Goal: Answer question/provide support

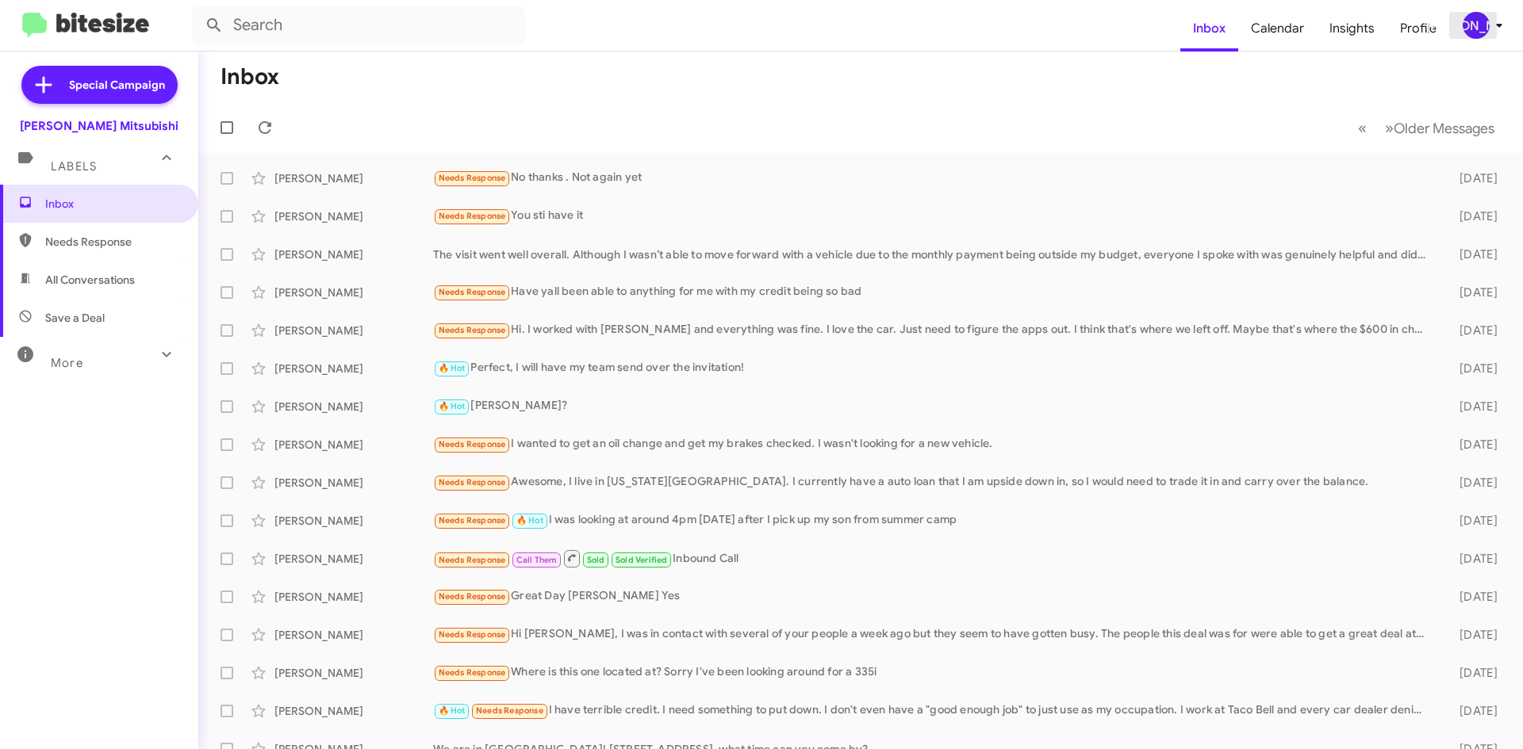
click at [1484, 38] on span "[PERSON_NAME]" at bounding box center [1485, 25] width 48 height 27
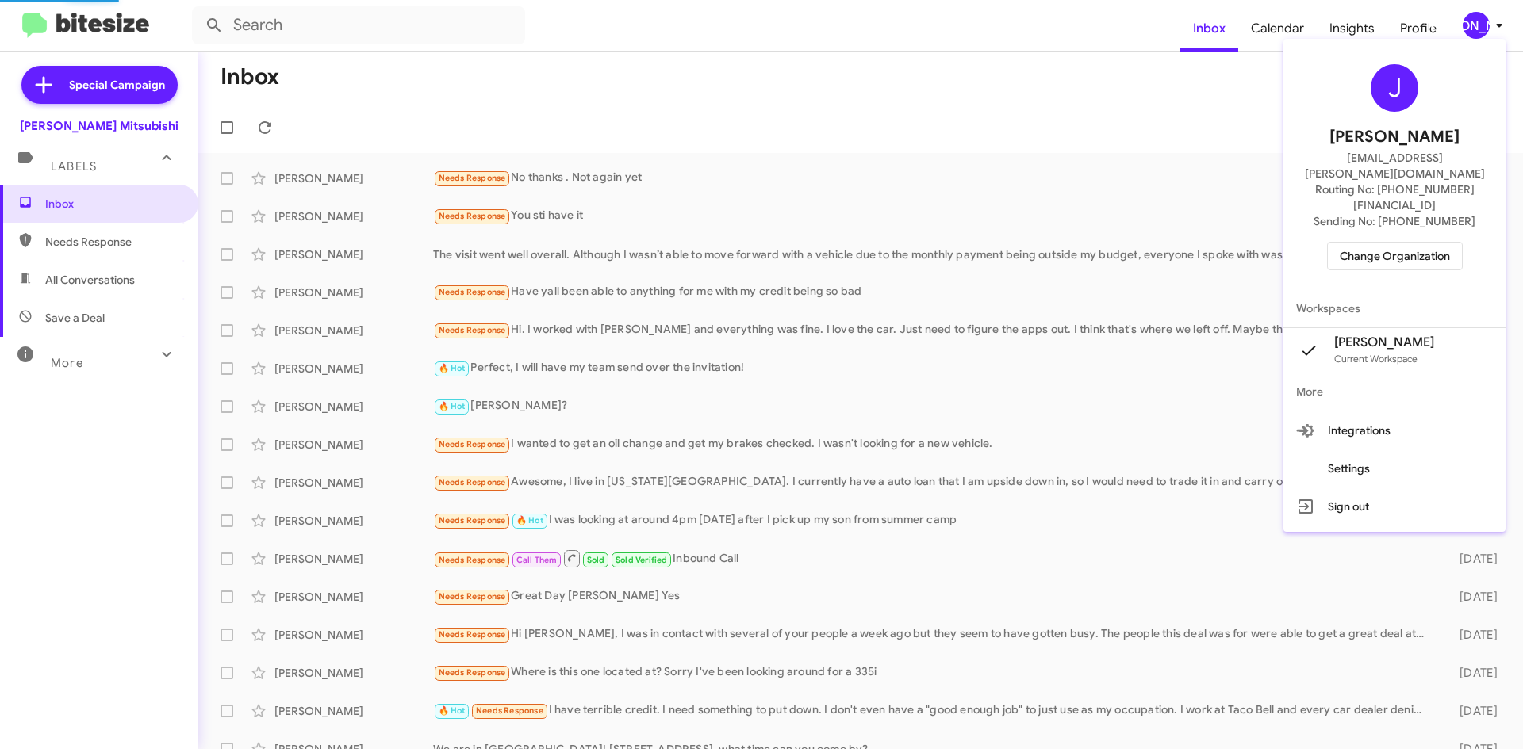
click at [1425, 243] on span "Change Organization" at bounding box center [1394, 256] width 110 height 27
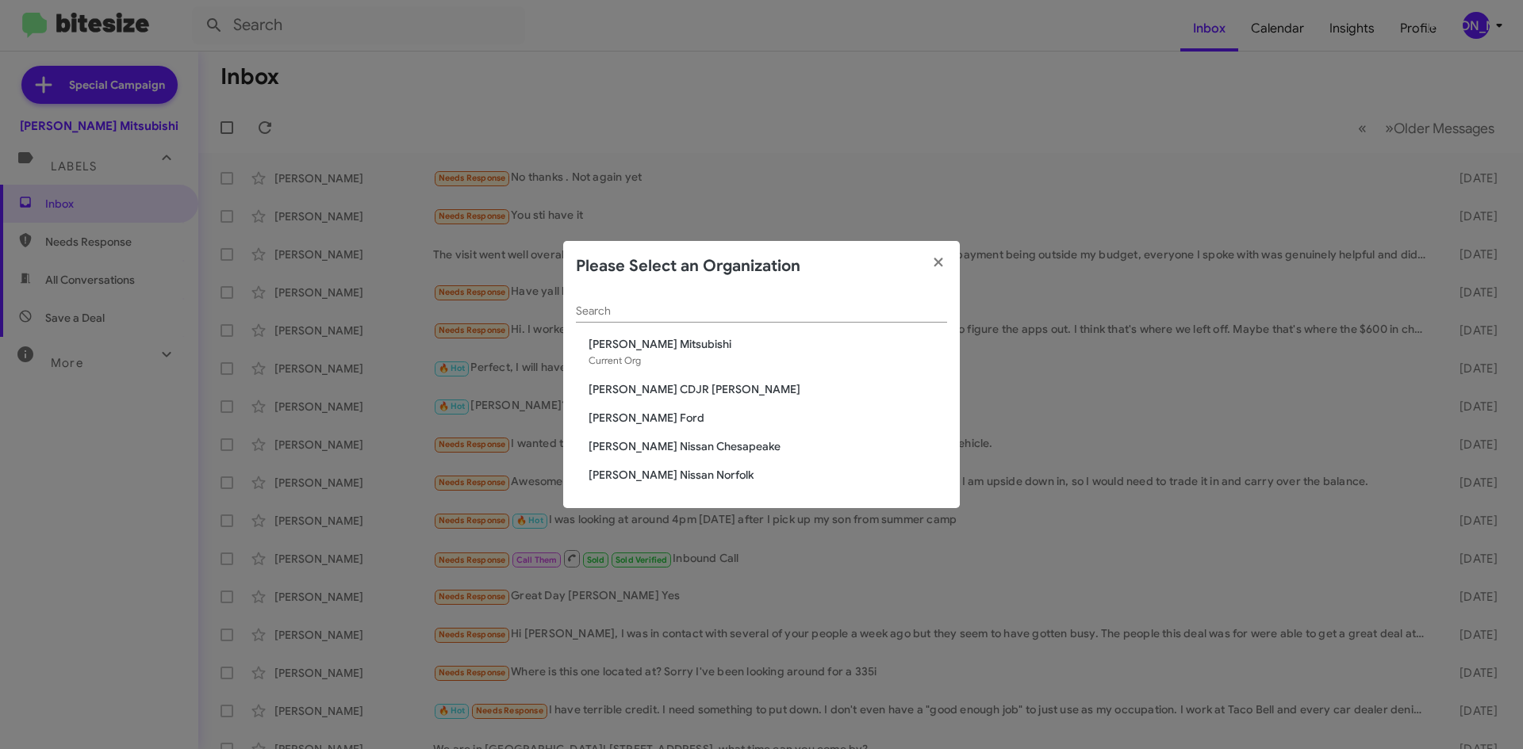
click at [647, 393] on span "[PERSON_NAME] CDJR [PERSON_NAME]" at bounding box center [767, 389] width 358 height 16
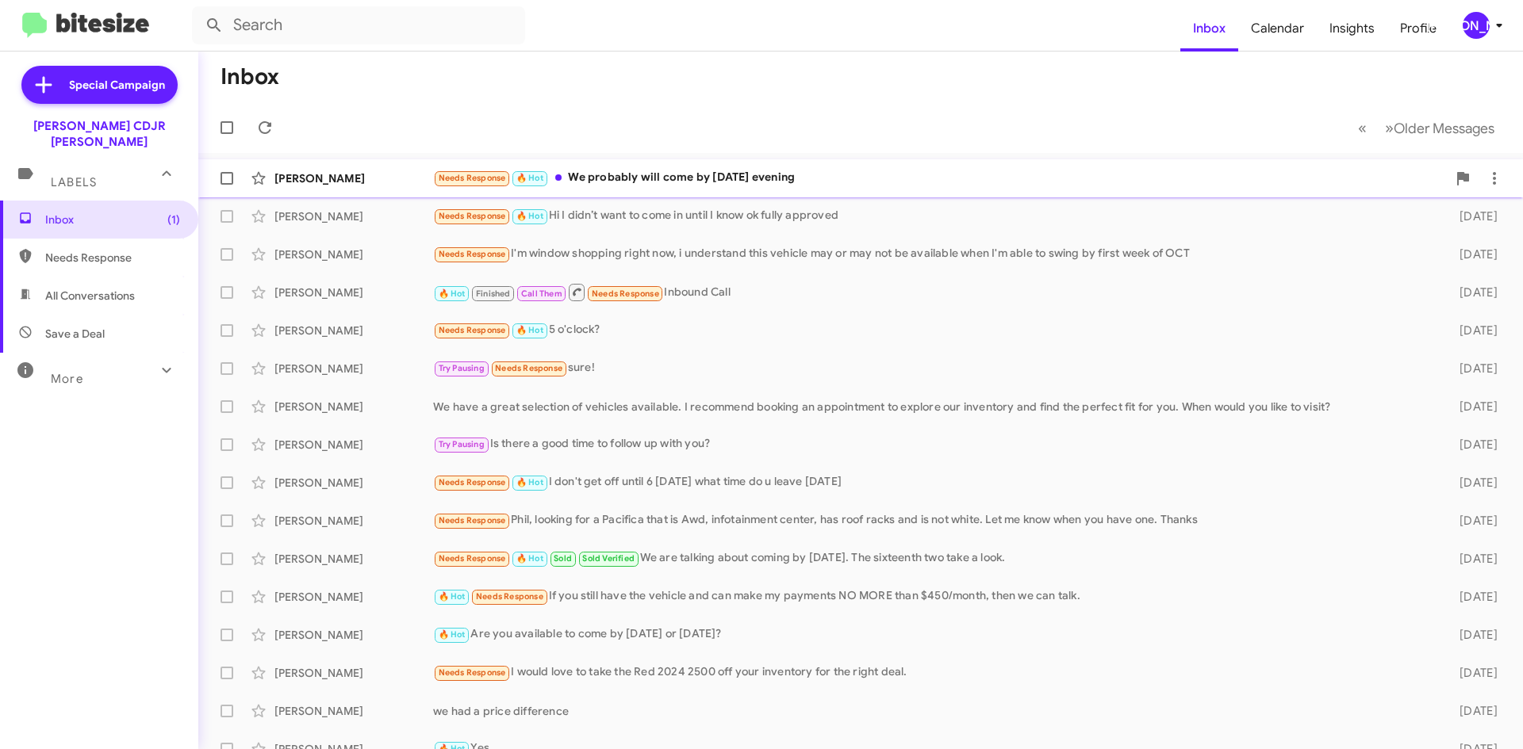
click at [726, 181] on div "Needs Response 🔥 Hot We probably will come by tomorrow evening" at bounding box center [939, 178] width 1013 height 18
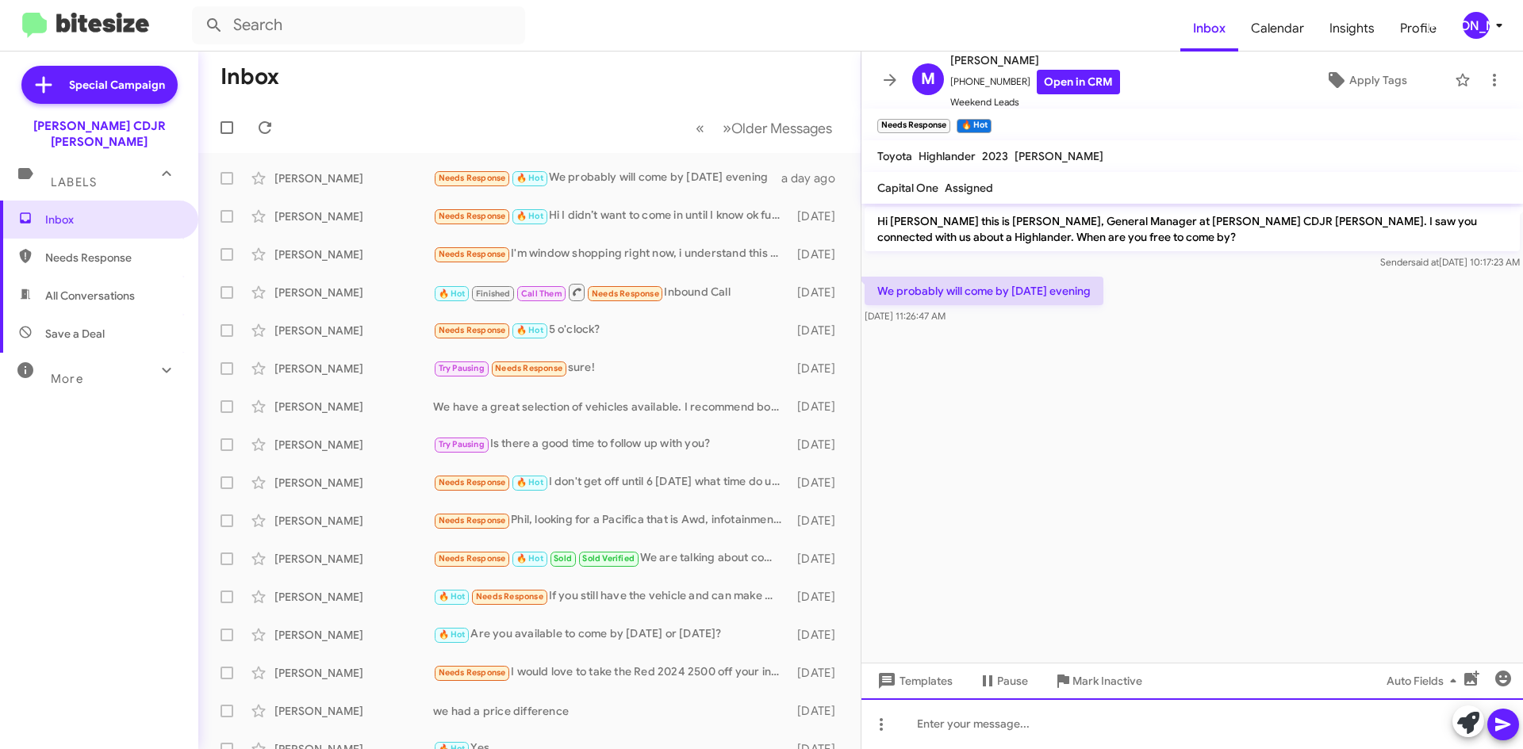
click at [1021, 731] on div at bounding box center [1191, 724] width 661 height 51
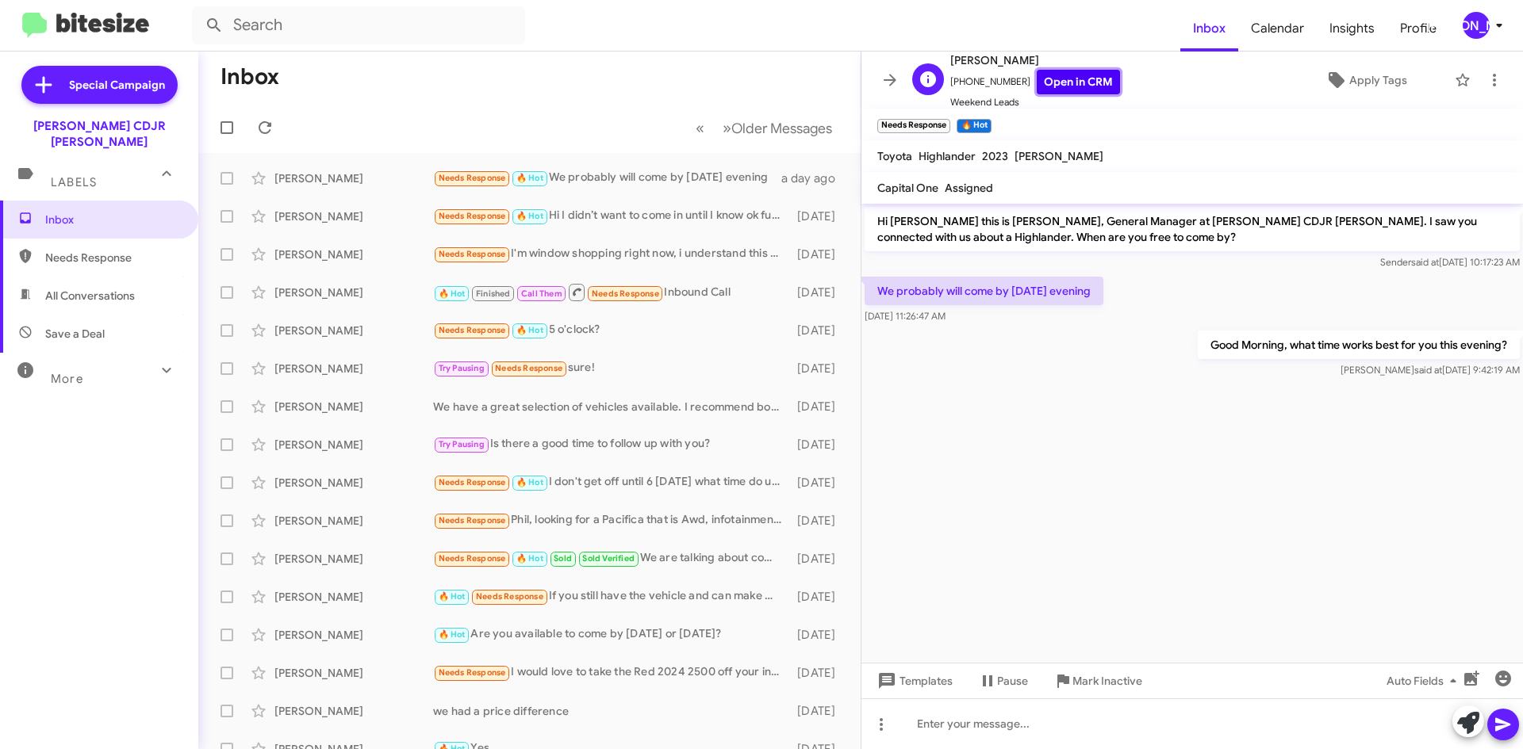
click at [1050, 86] on link "Open in CRM" at bounding box center [1077, 82] width 83 height 25
